Goal: Check status: Check status

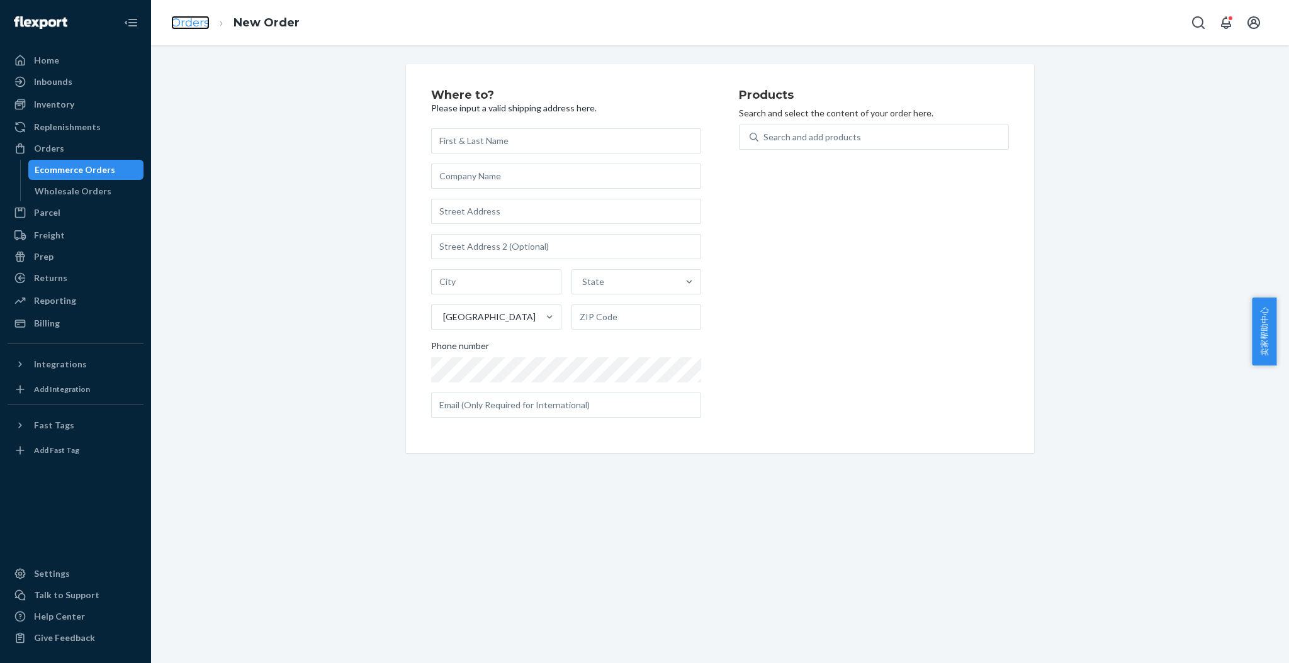
click at [175, 17] on link "Orders" at bounding box center [190, 23] width 38 height 14
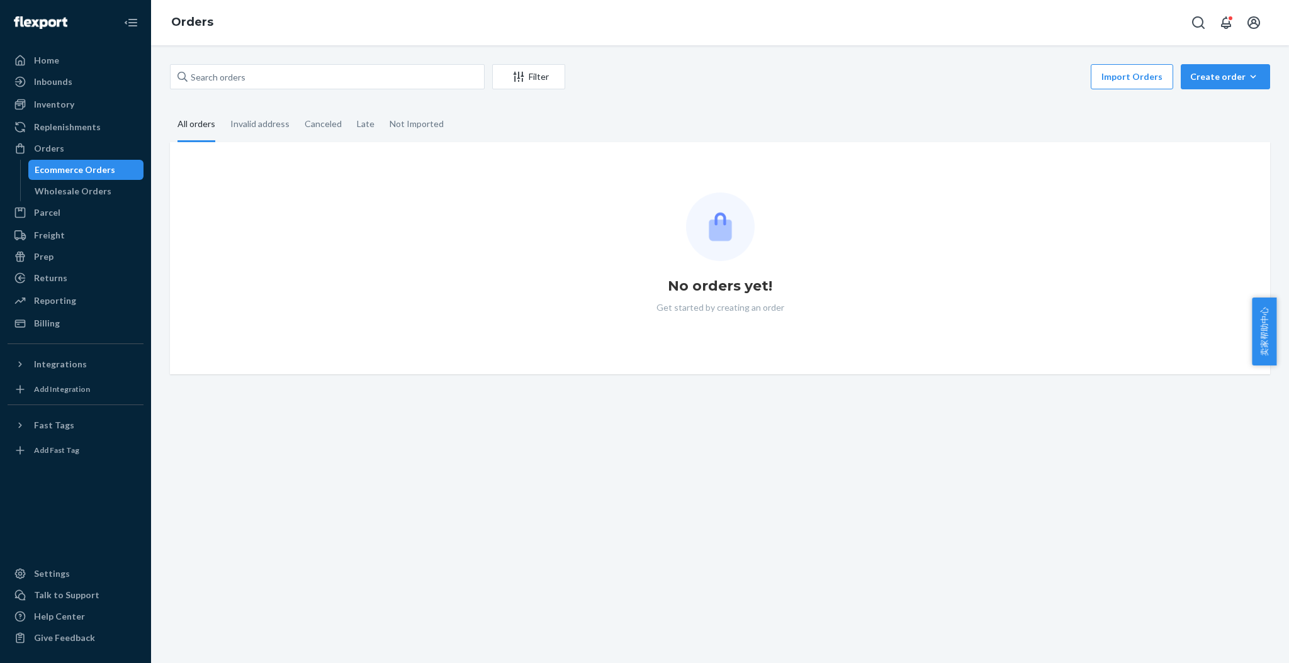
click at [232, 91] on div "Filter Import Orders Create order Ecommerce order Removal order" at bounding box center [720, 78] width 1100 height 28
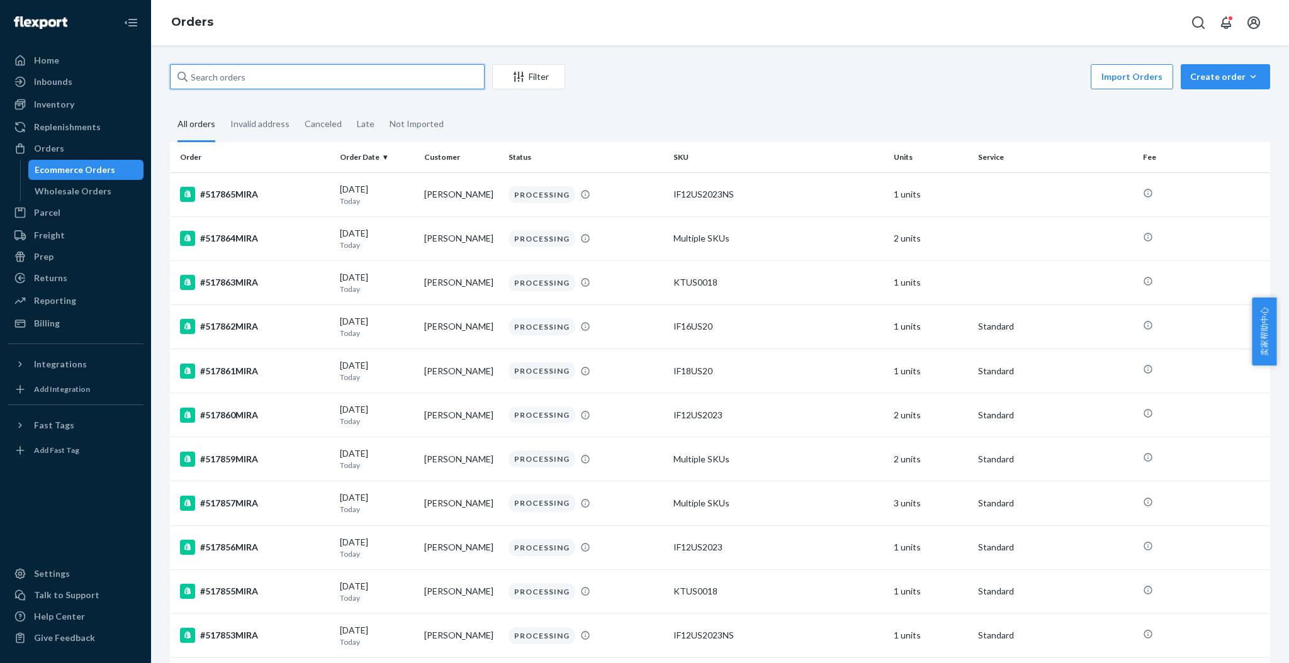
click at [237, 78] on input "text" at bounding box center [327, 76] width 315 height 25
paste input "Diana Burgess"
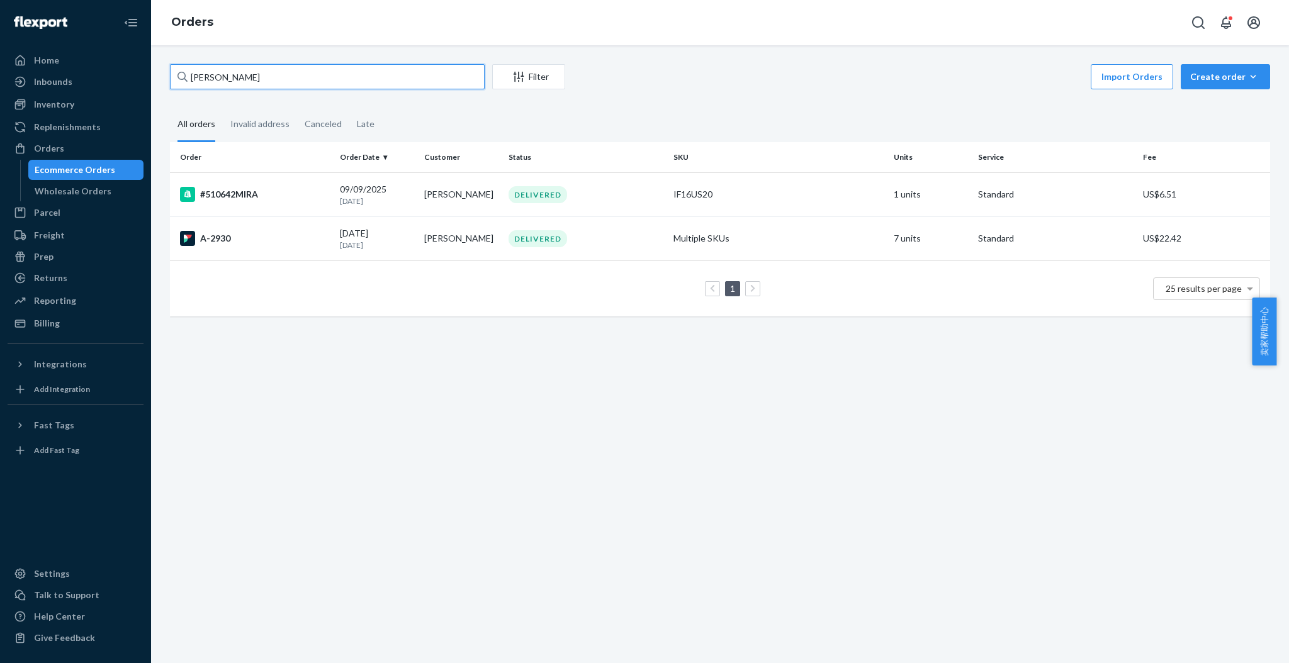
type input "Diana Burgess"
click at [1057, 424] on div "Diana Burgess Filter Import Orders Create order Ecommerce order Removal order A…" at bounding box center [720, 354] width 1138 height 618
click at [228, 189] on div "#510642MIRA" at bounding box center [255, 194] width 150 height 15
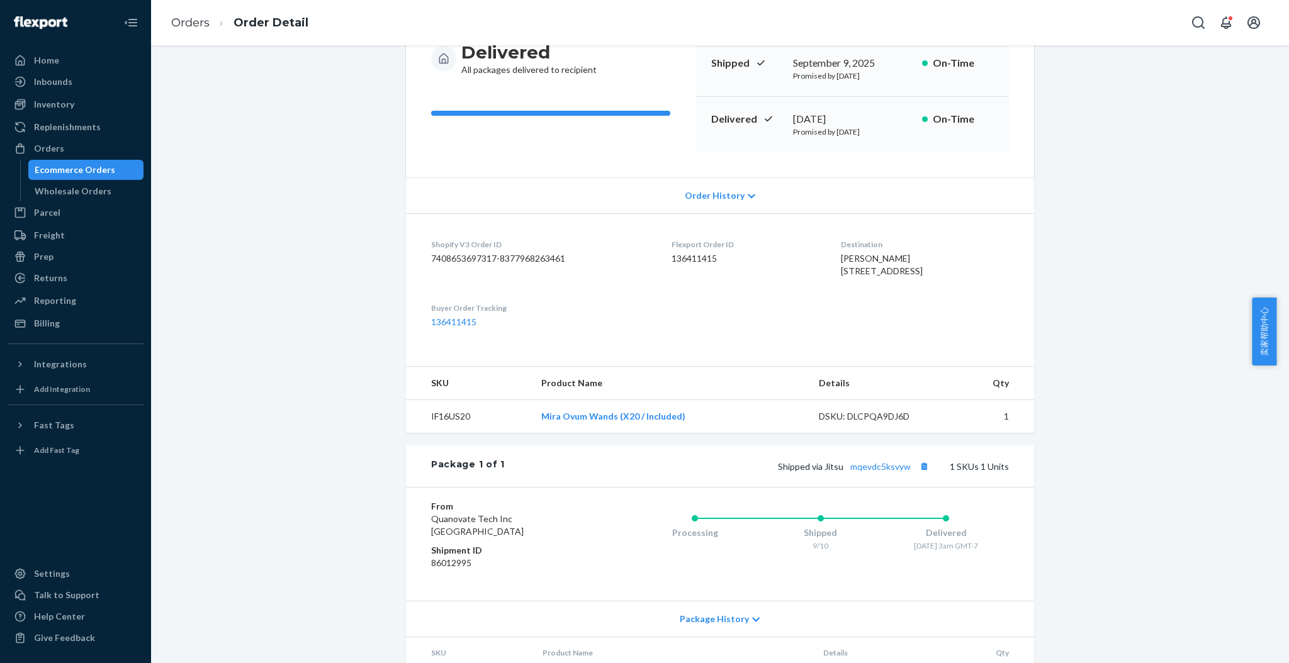
scroll to position [167, 0]
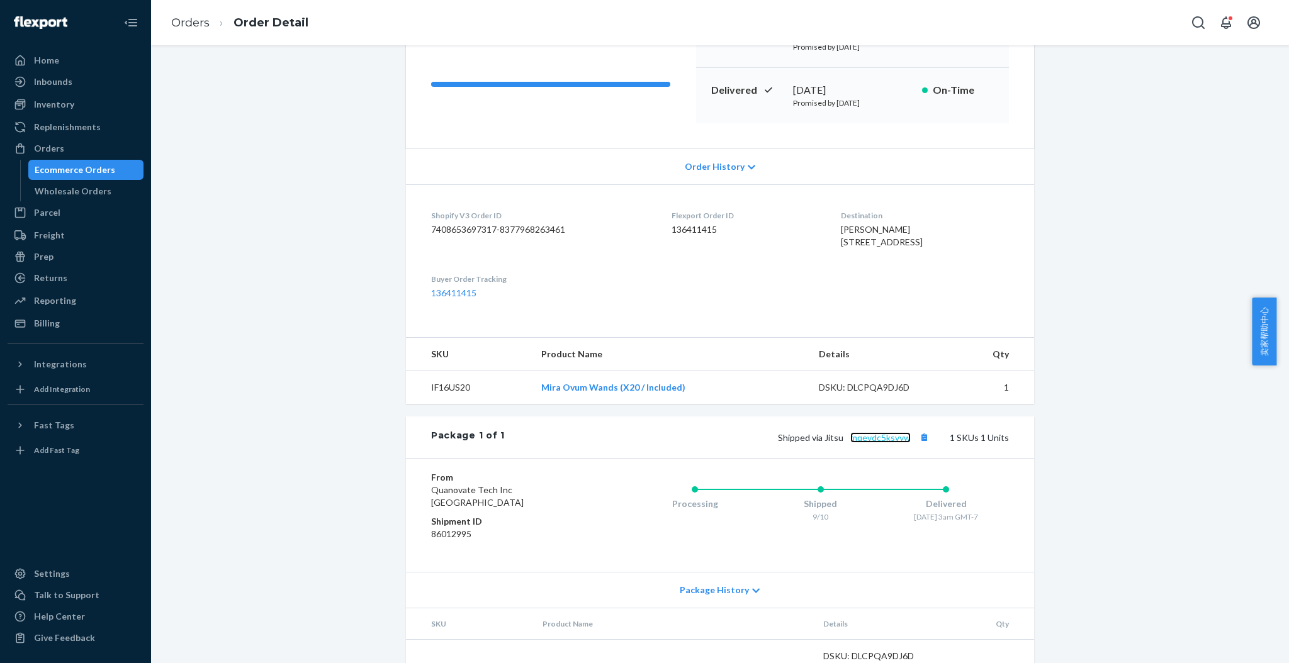
click at [873, 443] on link "mqevdc5ksvyw" at bounding box center [880, 437] width 60 height 11
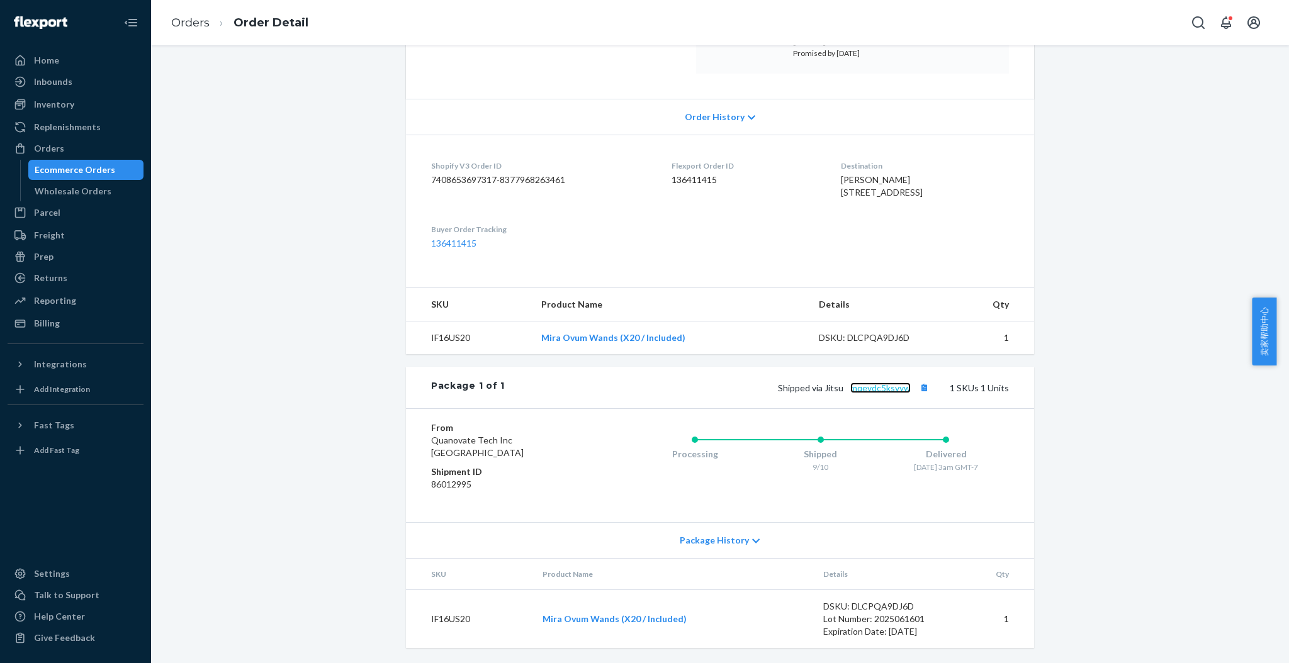
scroll to position [0, 0]
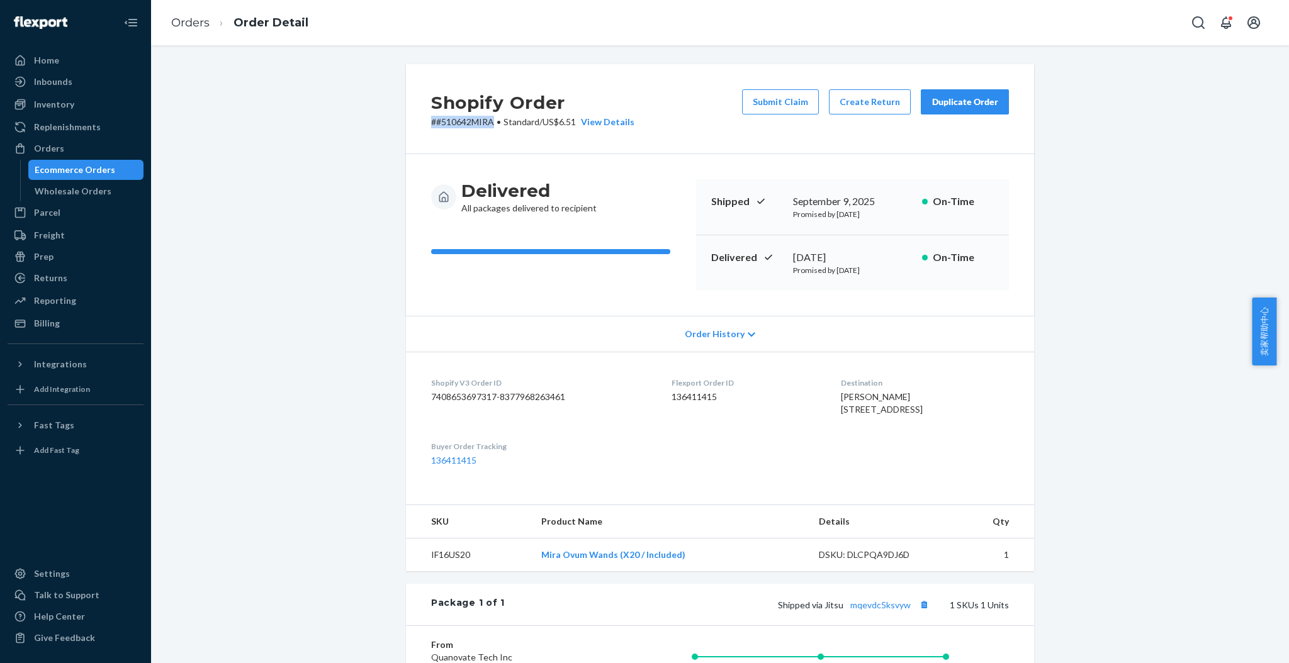
drag, startPoint x: 486, startPoint y: 125, endPoint x: 411, endPoint y: 117, distance: 75.9
click at [411, 117] on div "Shopify Order # #510642MIRA • Standard / US$6.51 View Details Submit Claim Crea…" at bounding box center [720, 109] width 628 height 90
copy p "# #510642MIRA"
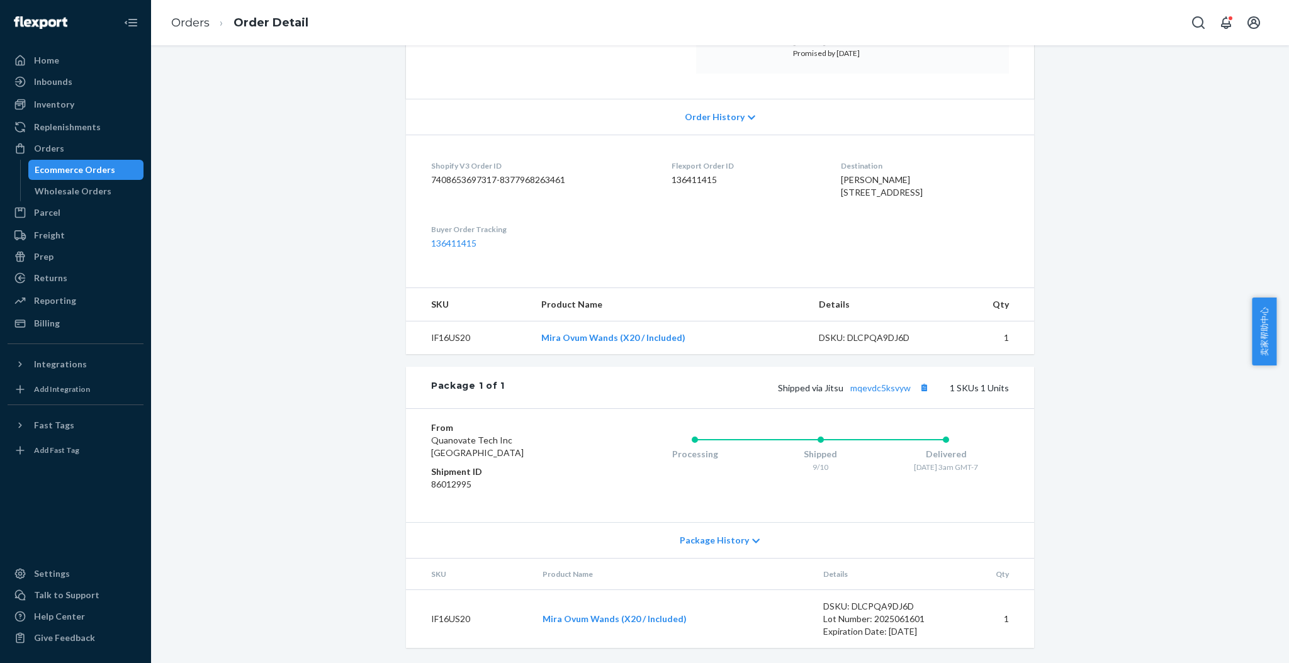
scroll to position [242, 0]
click at [1103, 365] on div "Shopify Order # #510642MIRA • Standard / US$6.51 View Details Submit Claim Crea…" at bounding box center [719, 255] width 1119 height 816
click at [53, 101] on div "Inventory" at bounding box center [54, 104] width 40 height 13
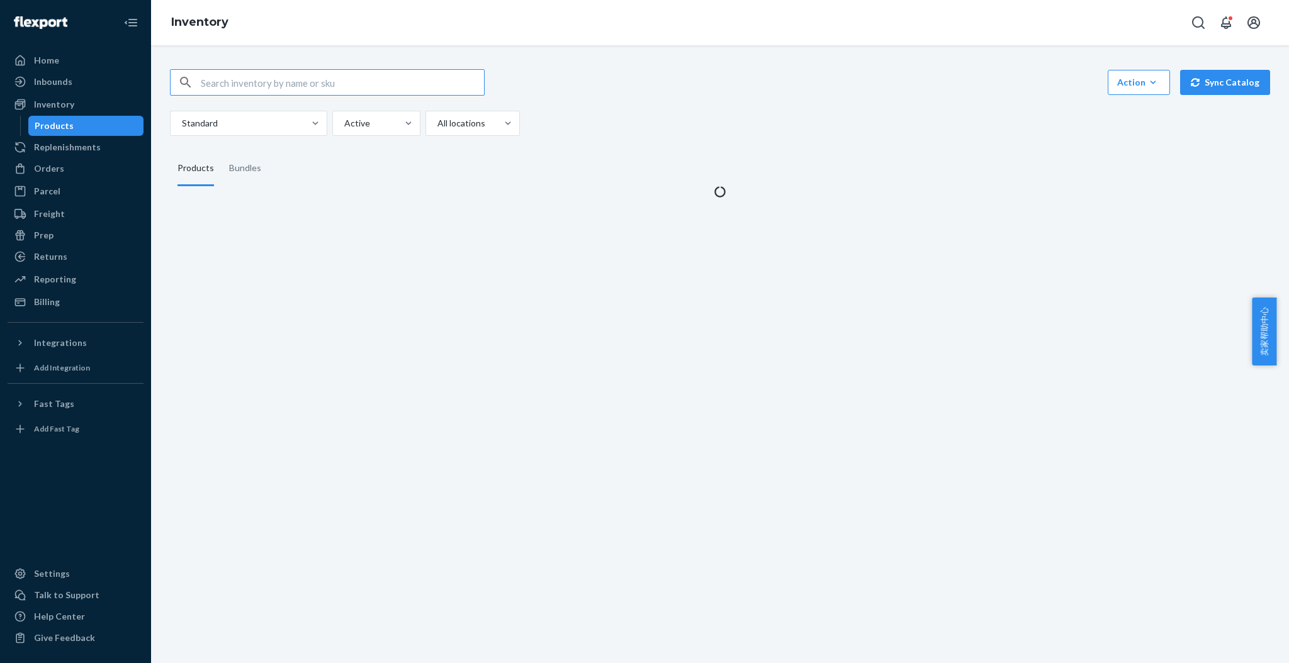
click at [240, 76] on input "text" at bounding box center [342, 82] width 283 height 25
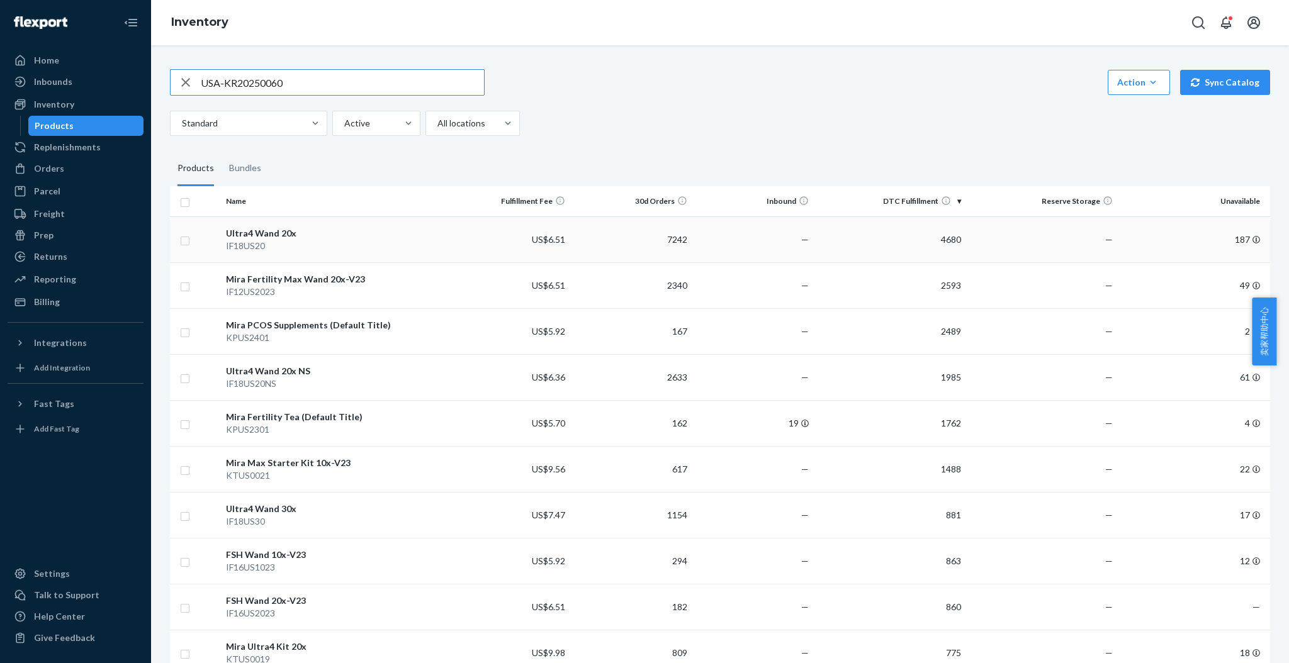
type input "USA-KR20250060"
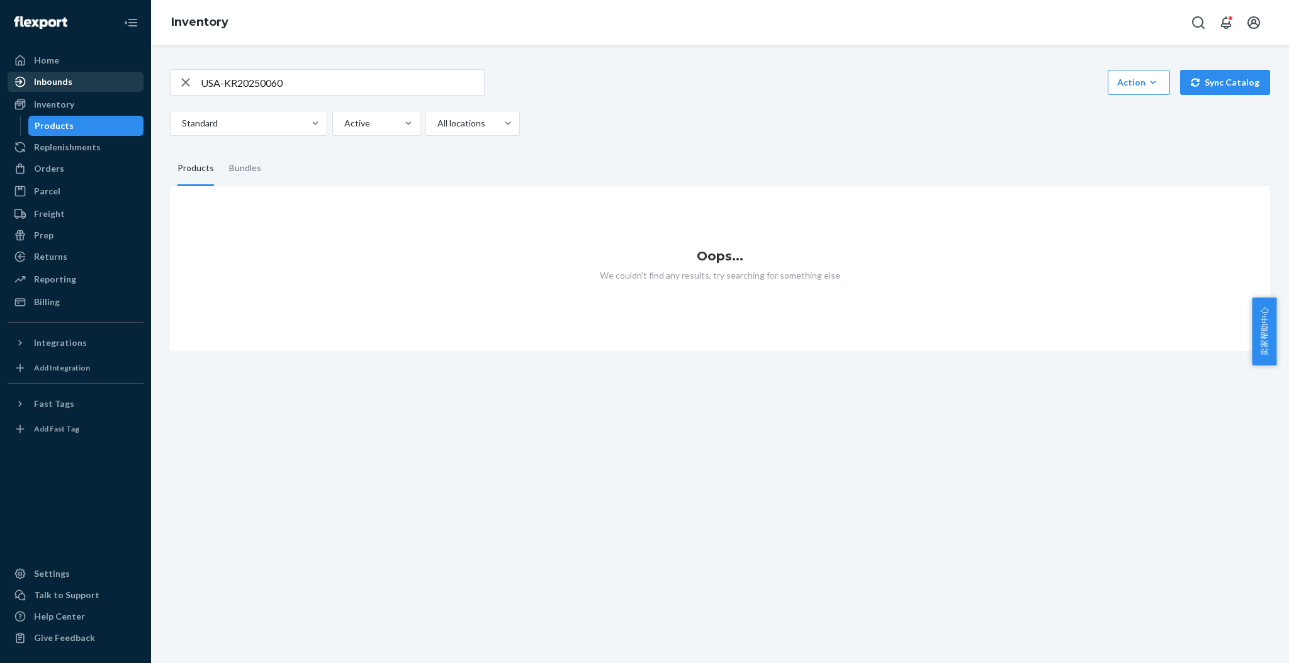
click at [68, 88] on div "Inbounds" at bounding box center [75, 82] width 133 height 18
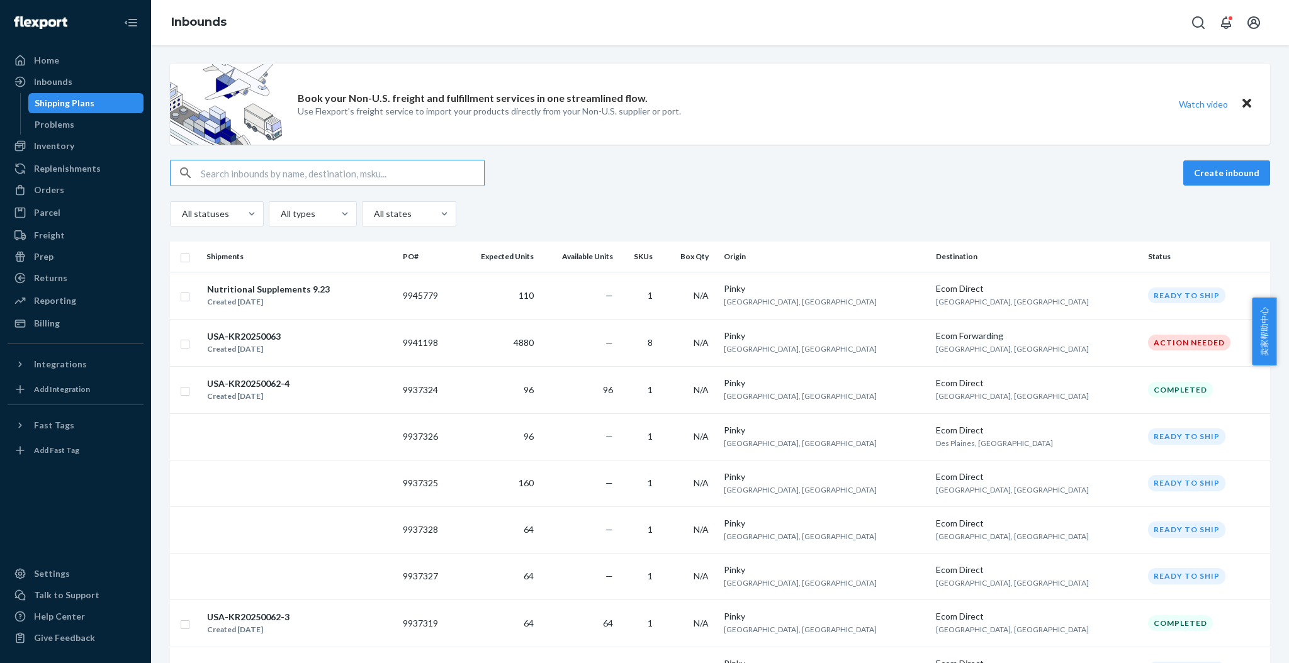
click at [257, 168] on input "text" at bounding box center [342, 172] width 283 height 25
type input "USA-KR20250060"
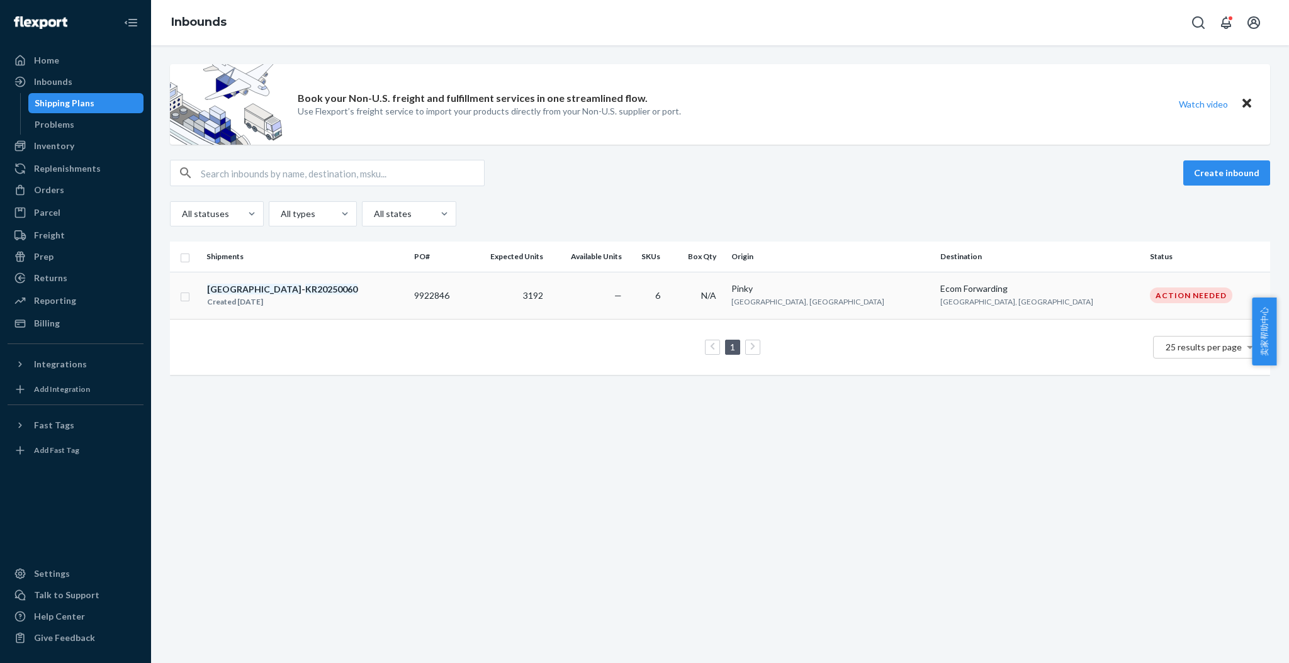
click at [305, 285] on em "KR20250060" at bounding box center [331, 289] width 52 height 11
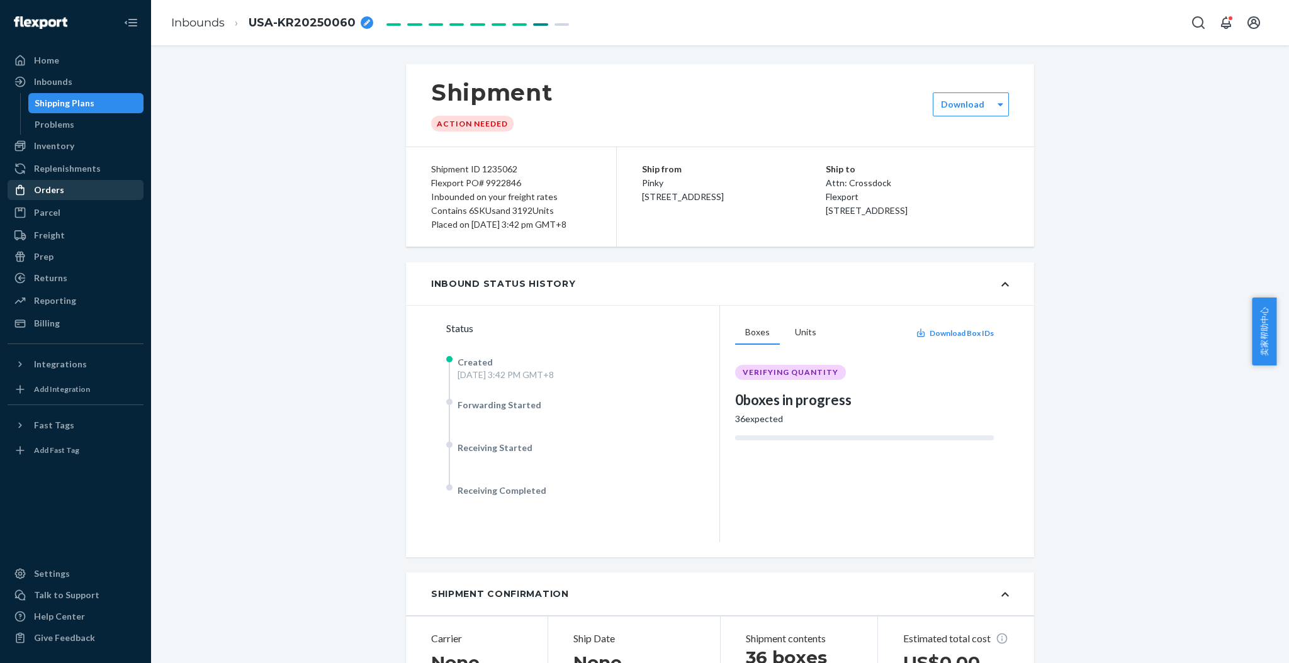
click at [59, 190] on div "Orders" at bounding box center [49, 190] width 30 height 13
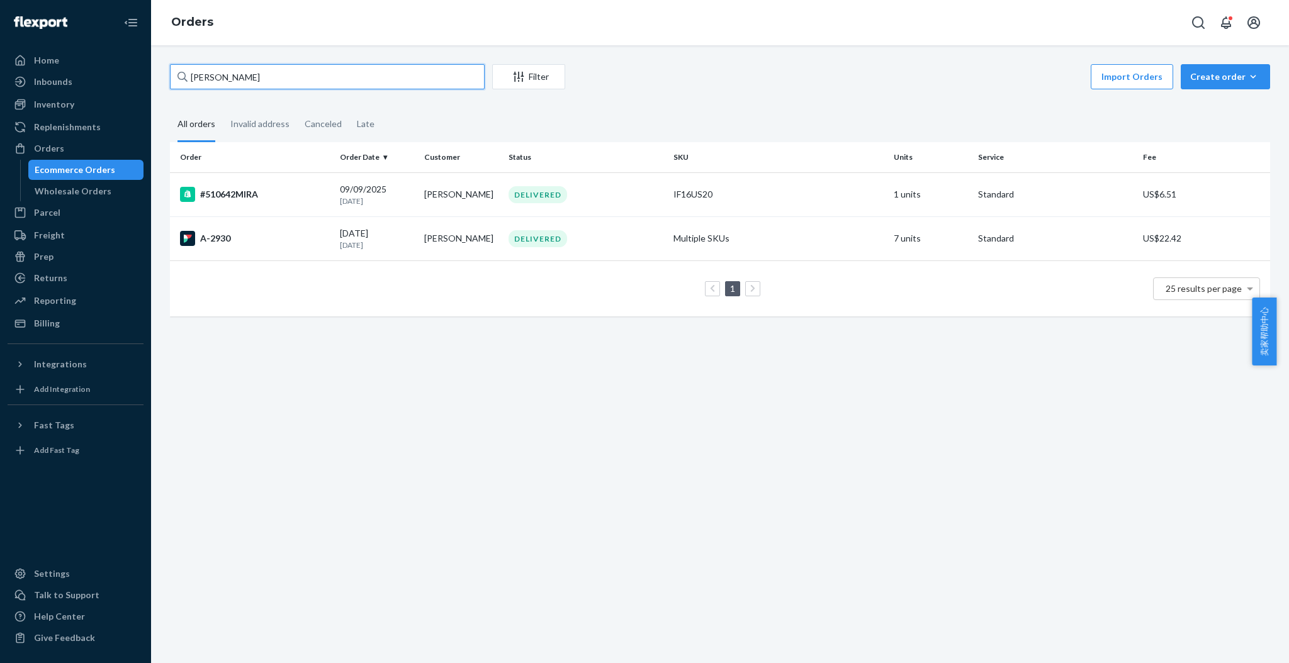
click at [267, 70] on input "Diana Burgess" at bounding box center [327, 76] width 315 height 25
type input "D"
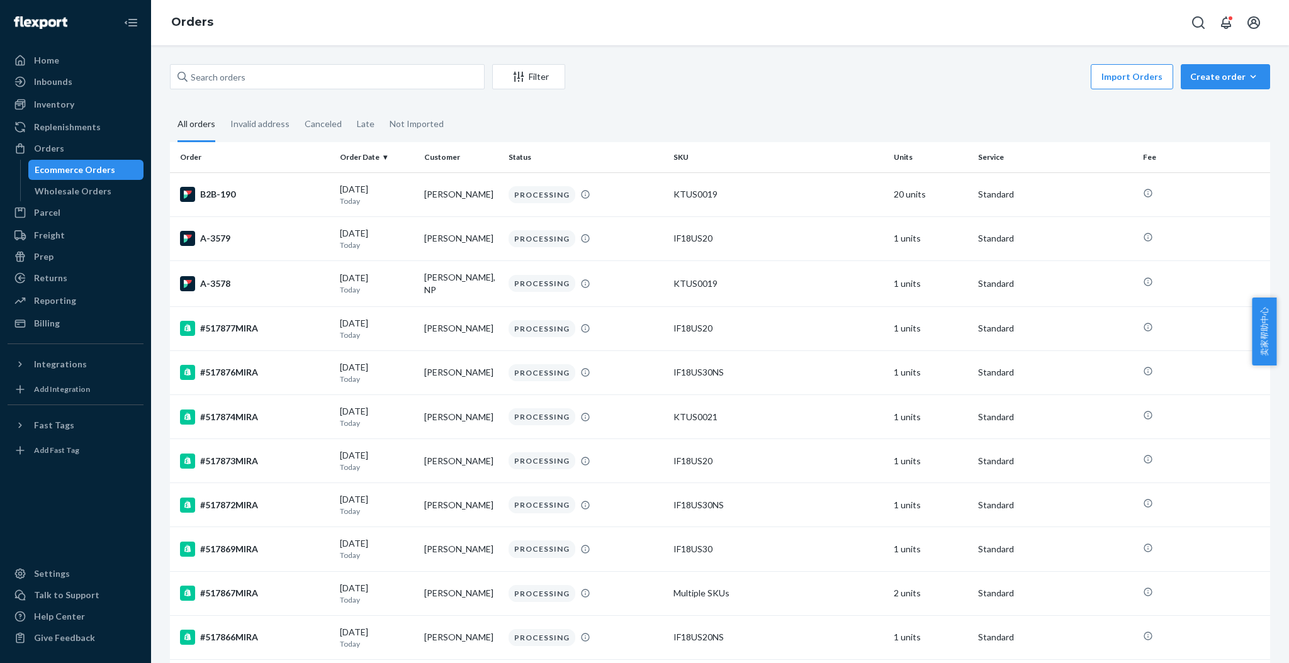
click at [1084, 34] on div "Orders" at bounding box center [720, 22] width 1138 height 45
click at [266, 88] on input "text" at bounding box center [327, 76] width 315 height 25
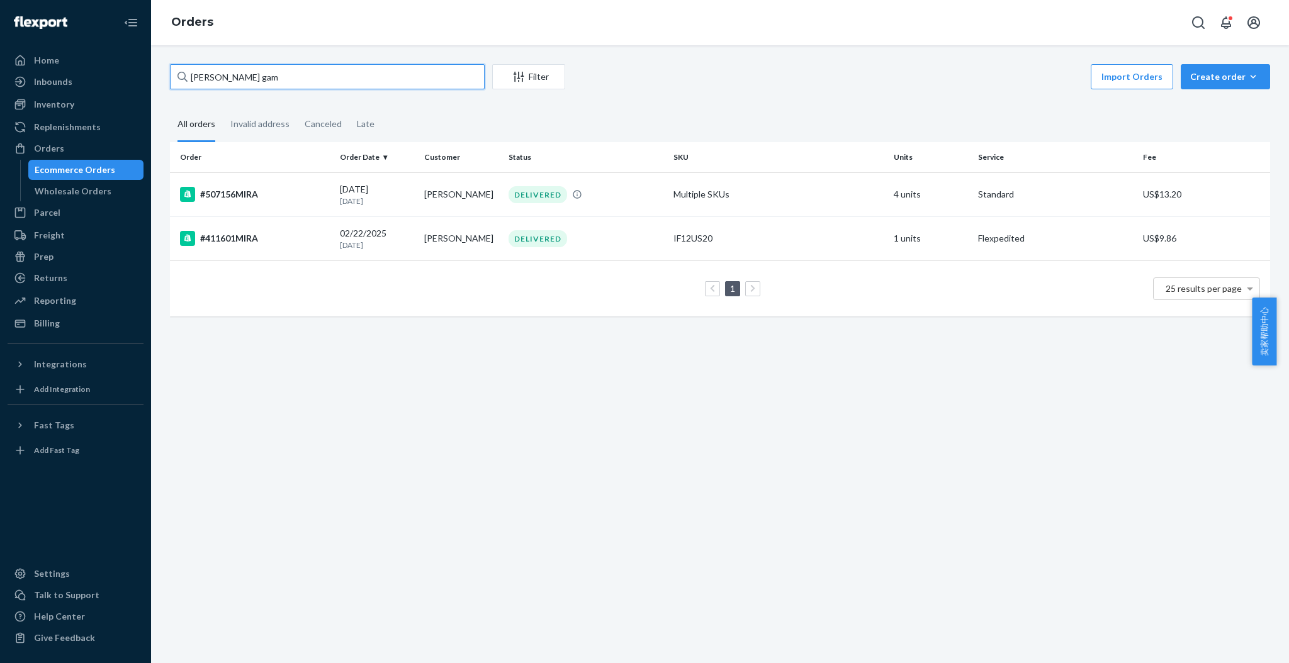
click at [292, 78] on input "kellye gam" at bounding box center [327, 76] width 315 height 25
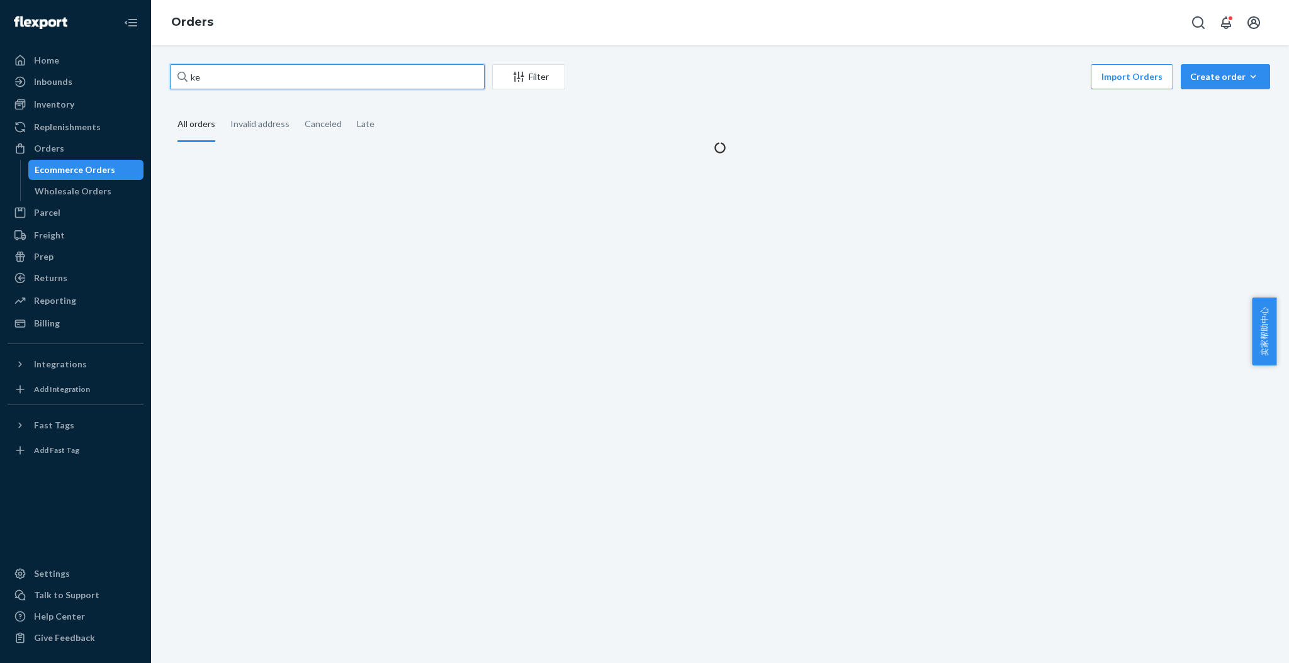
type input "k"
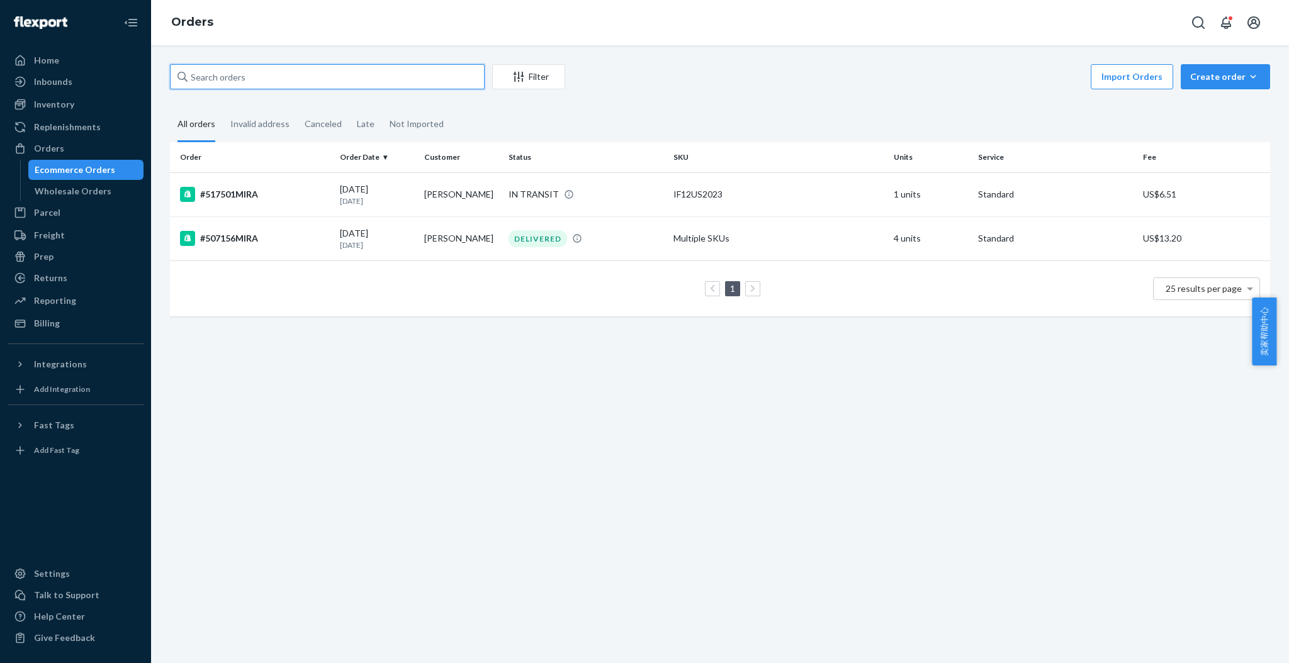
drag, startPoint x: 259, startPoint y: 75, endPoint x: 176, endPoint y: 77, distance: 82.5
click at [177, 76] on div at bounding box center [327, 76] width 315 height 25
click at [177, 76] on input "text" at bounding box center [327, 76] width 315 height 25
paste input "510785MIRA"
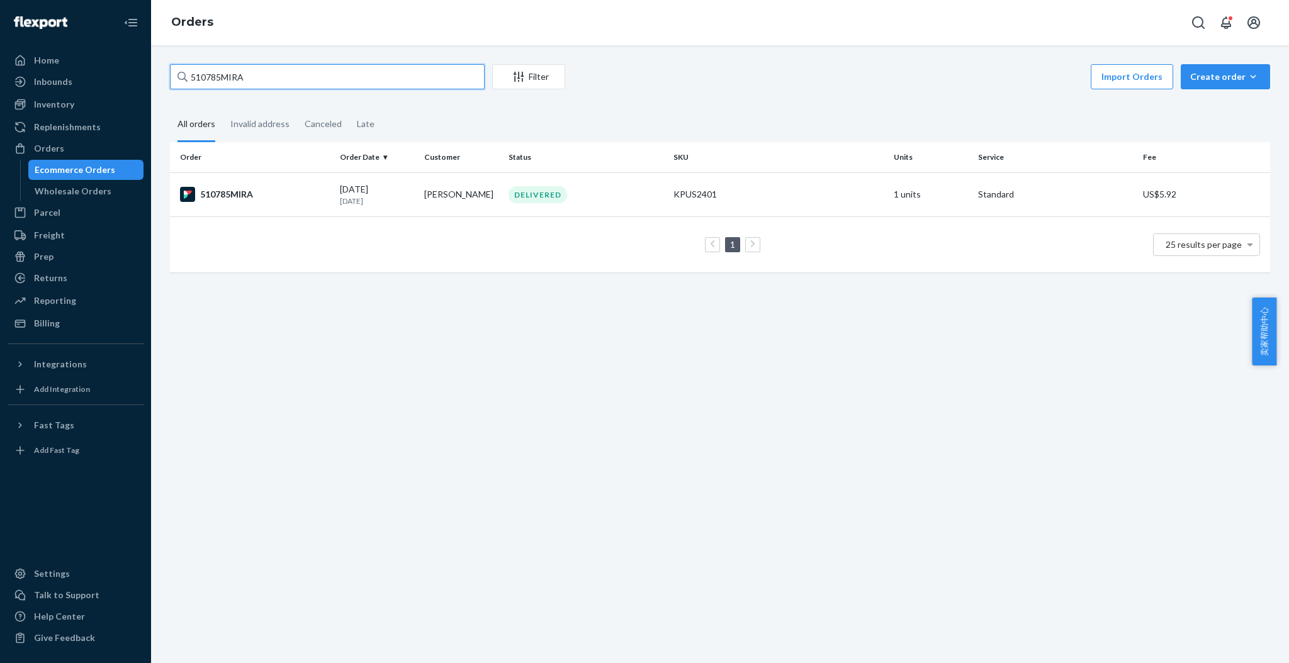
type input "510785MIRA"
click at [213, 189] on div "510785MIRA" at bounding box center [255, 194] width 150 height 15
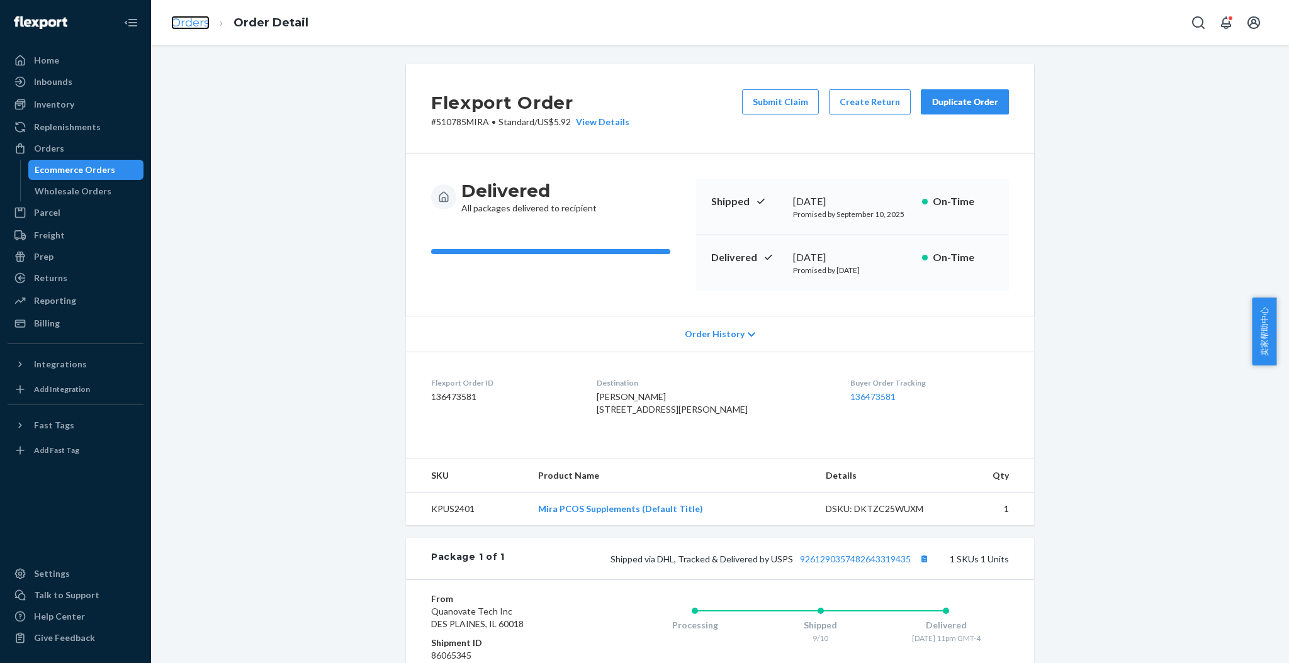
click at [206, 25] on link "Orders" at bounding box center [190, 23] width 38 height 14
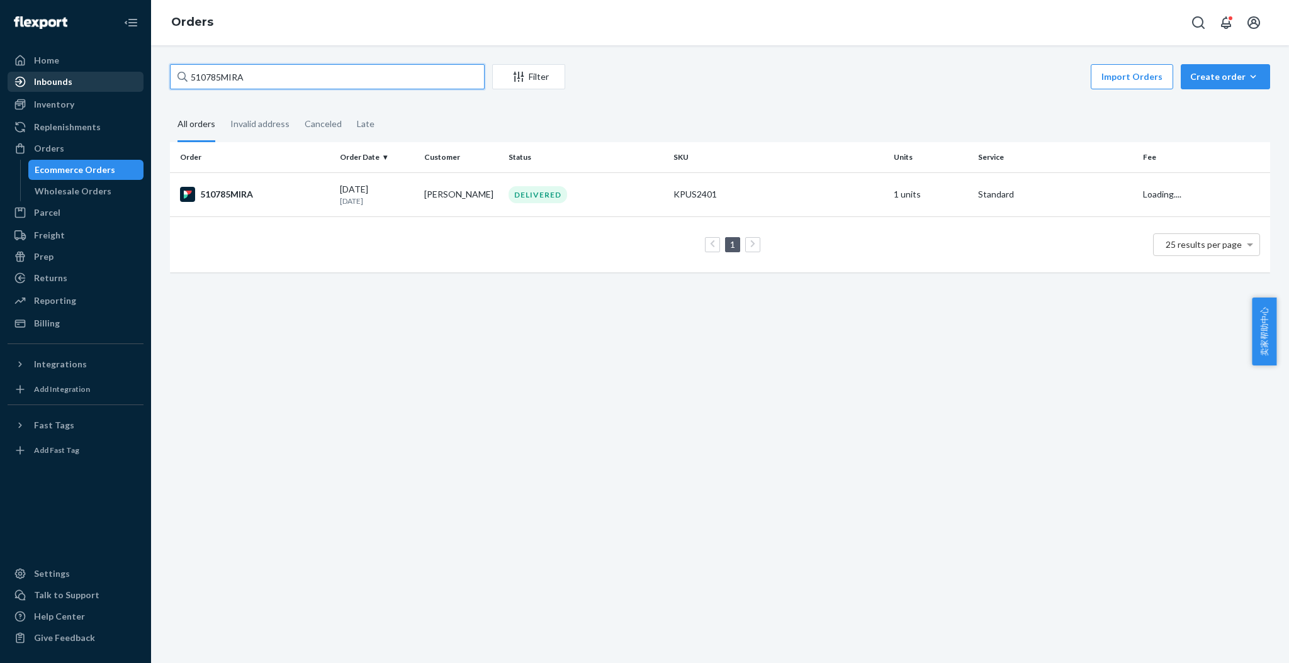
drag, startPoint x: 258, startPoint y: 79, endPoint x: 136, endPoint y: 76, distance: 122.1
click at [136, 76] on div "Home Inbounds Shipping Plans Problems Inventory Products Replenishments Orders …" at bounding box center [644, 331] width 1289 height 663
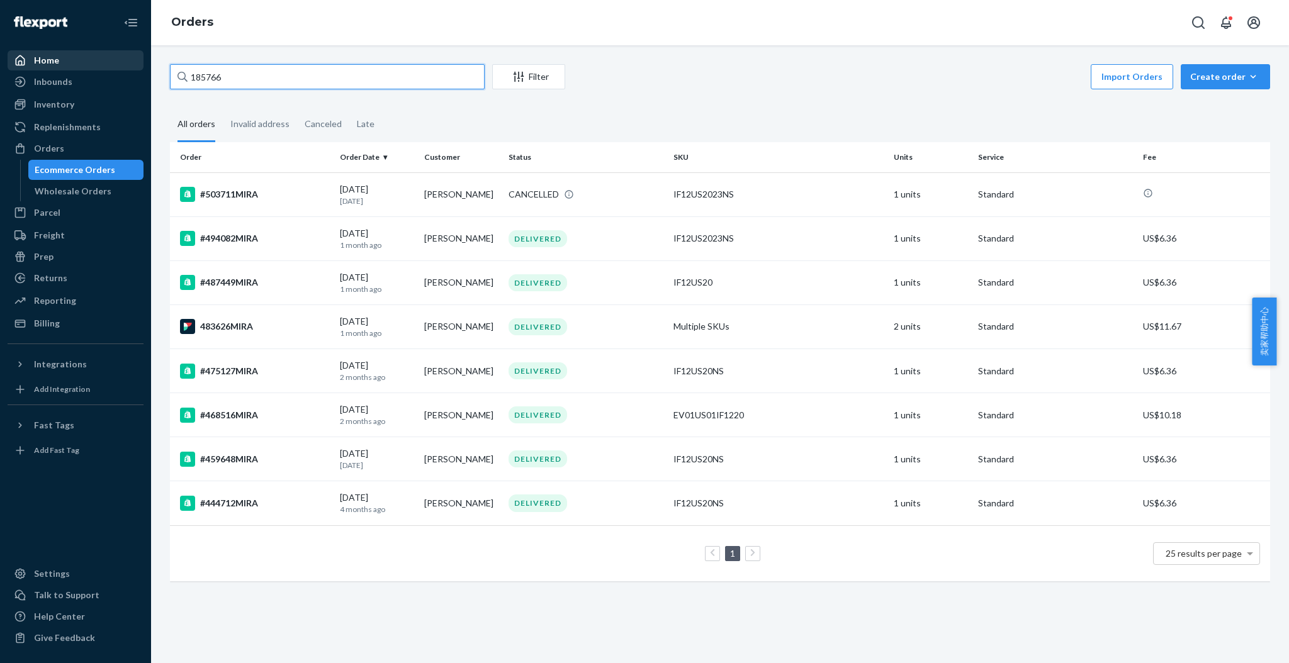
type input "185766"
click at [55, 62] on div "Home" at bounding box center [46, 60] width 25 height 13
